Goal: Information Seeking & Learning: Learn about a topic

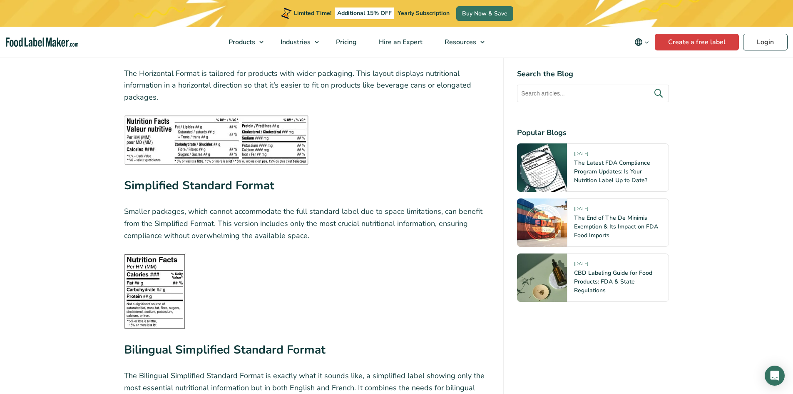
scroll to position [1791, 0]
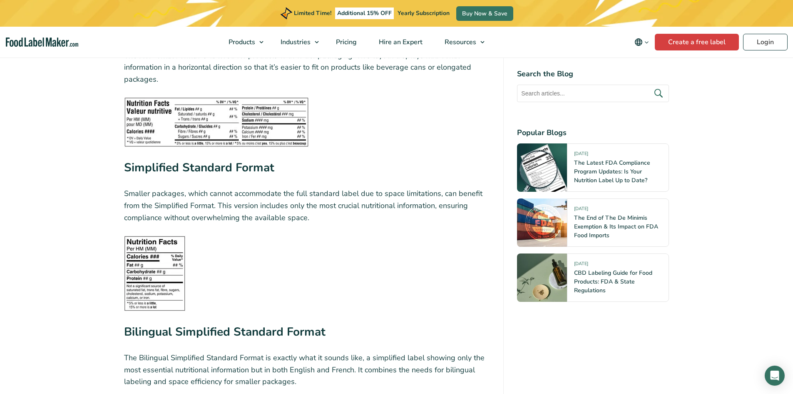
drag, startPoint x: 150, startPoint y: 252, endPoint x: 165, endPoint y: 238, distance: 21.5
click at [150, 252] on img at bounding box center [155, 273] width 62 height 76
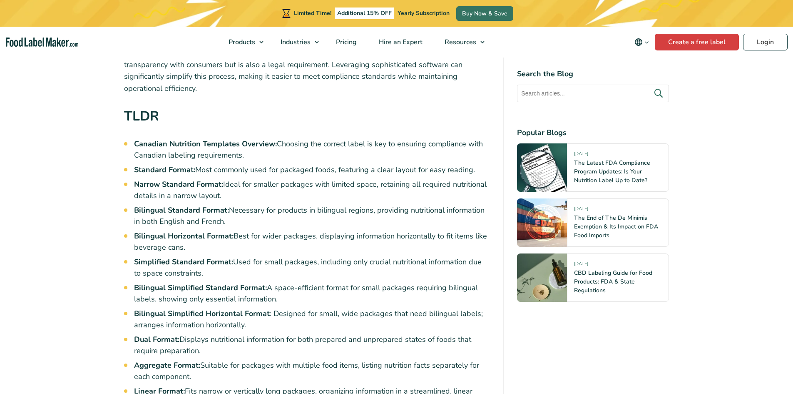
scroll to position [375, 0]
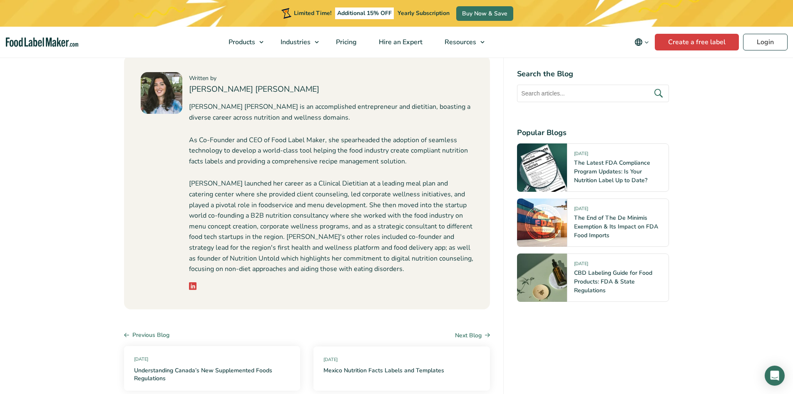
drag, startPoint x: 352, startPoint y: 91, endPoint x: 384, endPoint y: 194, distance: 108.0
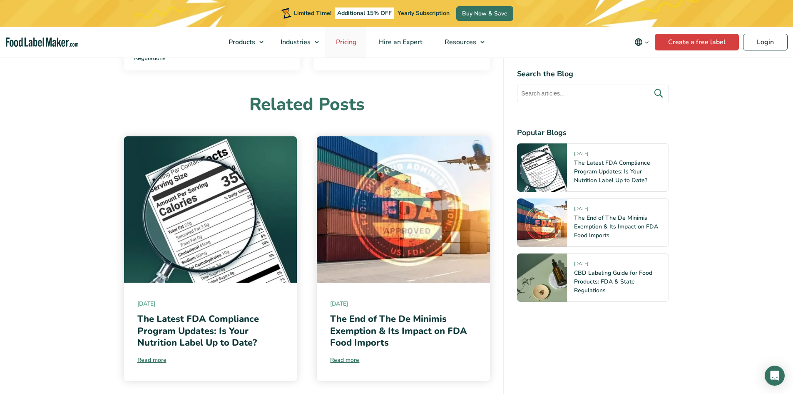
click at [349, 46] on span "Pricing" at bounding box center [346, 41] width 24 height 9
